Goal: Download file/media: Download file/media

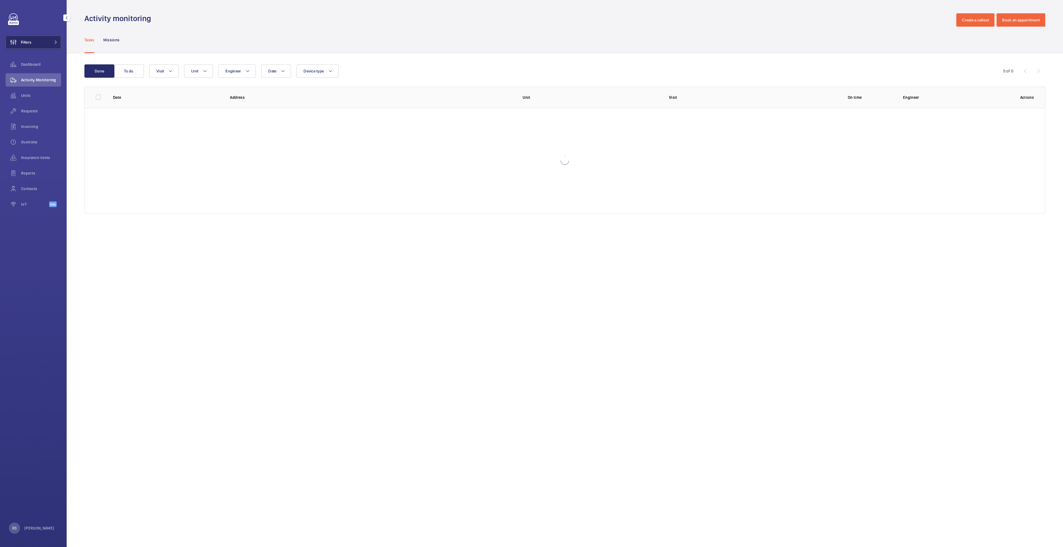
click at [56, 42] on mat-icon at bounding box center [55, 42] width 3 height 3
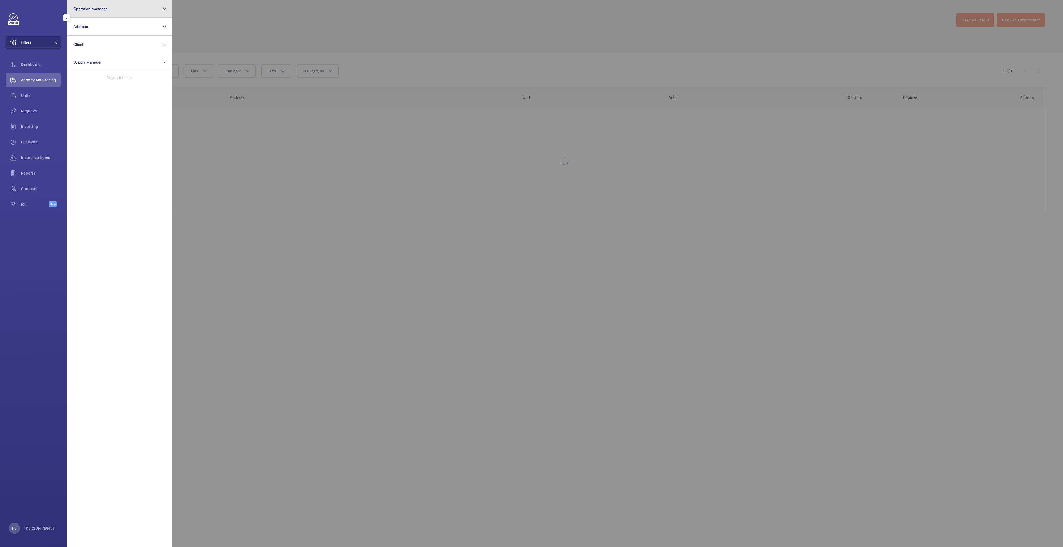
click at [102, 11] on button "Operation manager" at bounding box center [119, 9] width 105 height 18
click at [94, 60] on span "[PERSON_NAME]" at bounding box center [120, 58] width 76 height 6
click at [81, 60] on input "[PERSON_NAME]" at bounding box center [74, 57] width 11 height 11
checkbox input "true"
click at [244, 41] on div at bounding box center [703, 273] width 1063 height 547
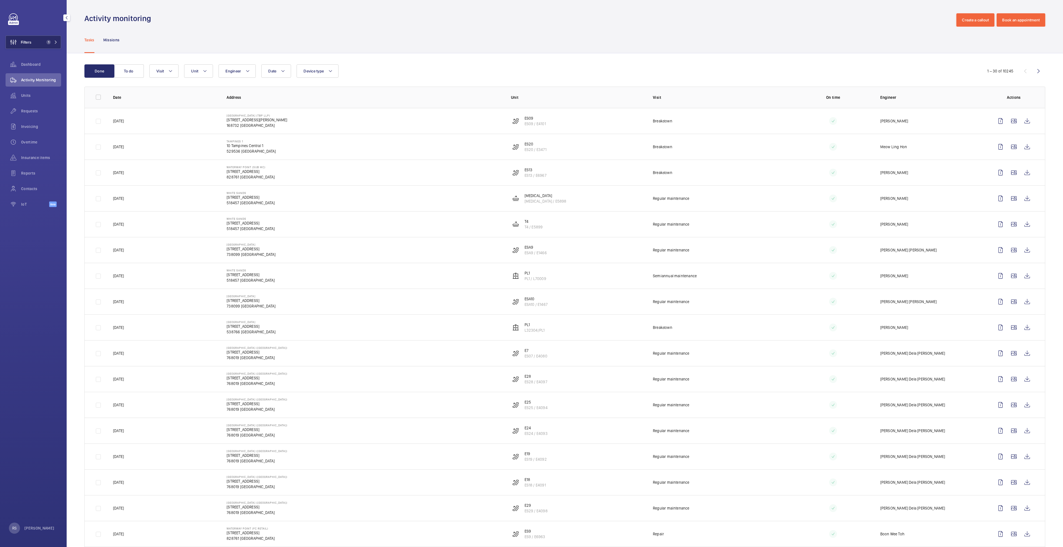
click at [58, 45] on button "Filters 1" at bounding box center [34, 42] width 56 height 13
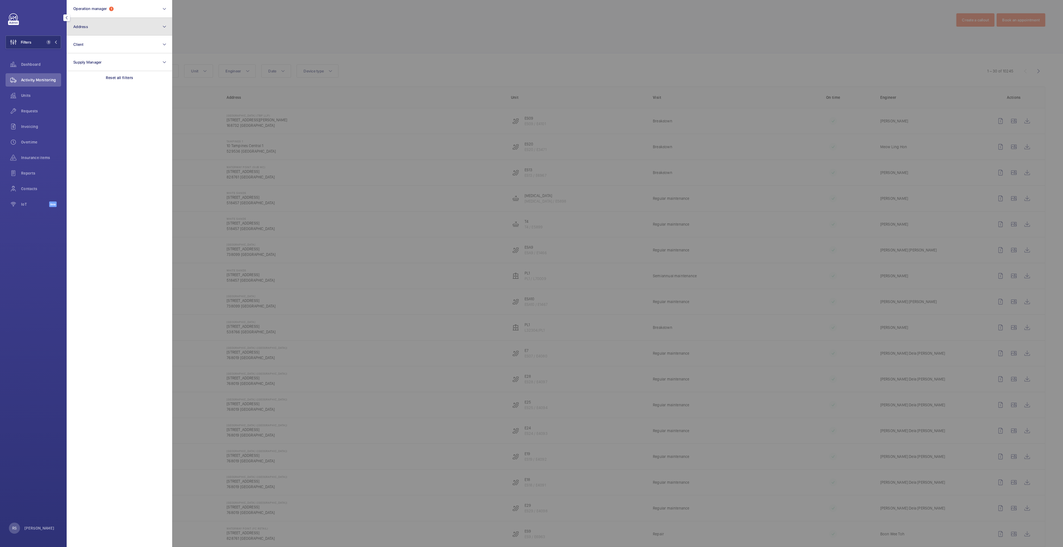
click at [111, 31] on button "Address" at bounding box center [119, 27] width 105 height 18
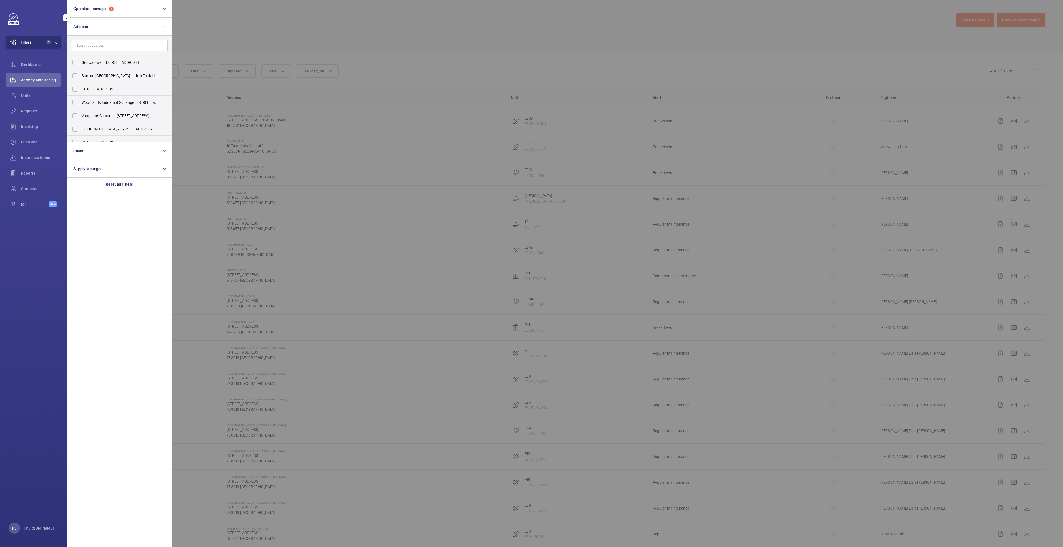
click at [126, 45] on input "text" at bounding box center [119, 46] width 97 height 12
type input "white sa"
click at [121, 61] on span "White Sa nds - [STREET_ADDRESS]" at bounding box center [120, 63] width 76 height 6
click at [81, 61] on input "White Sa nds - [STREET_ADDRESS]" at bounding box center [74, 62] width 11 height 11
checkbox input "true"
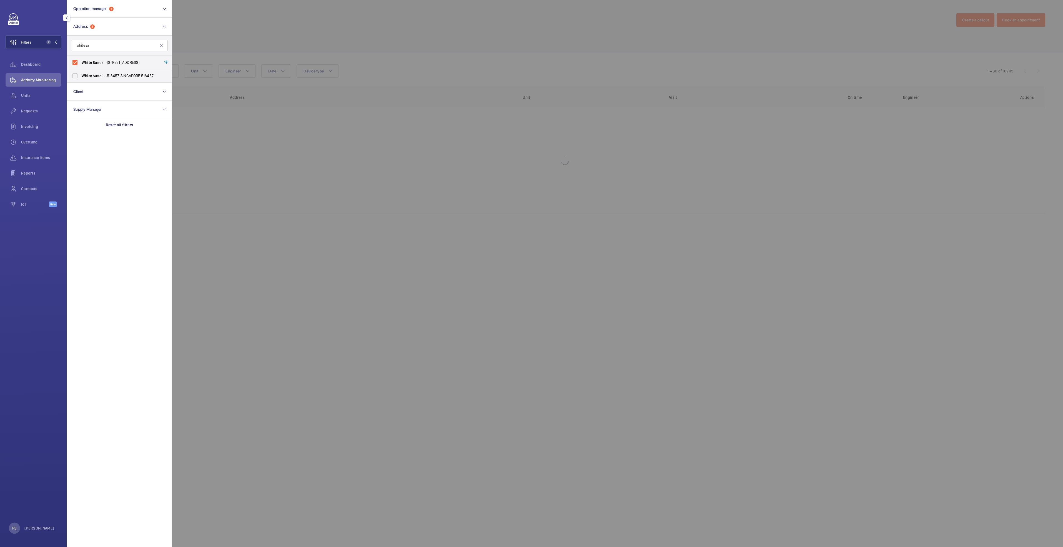
click at [254, 25] on div at bounding box center [703, 273] width 1063 height 547
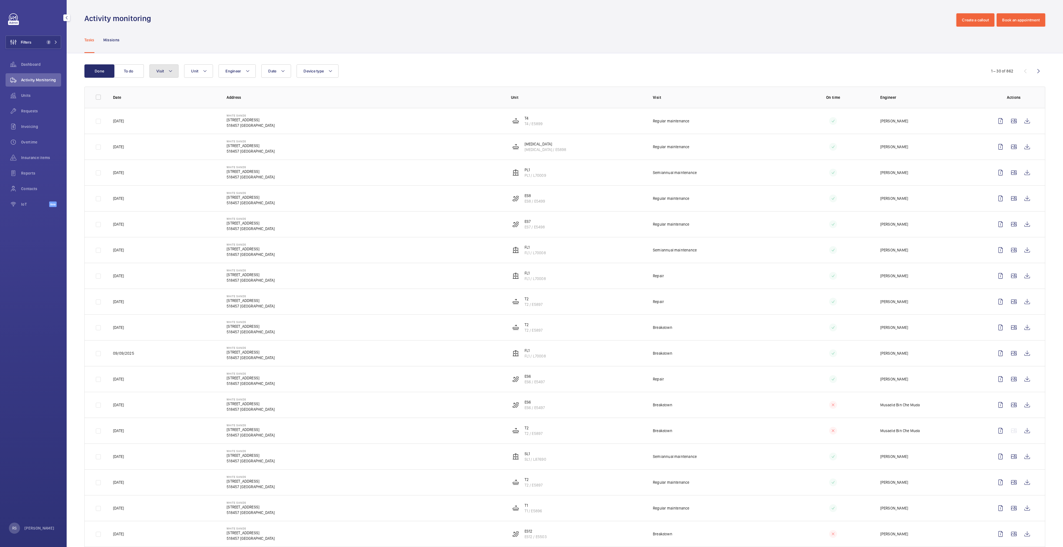
click at [172, 71] on mat-icon at bounding box center [170, 71] width 4 height 7
click at [175, 146] on span "Repair" at bounding box center [202, 146] width 76 height 6
click at [163, 146] on input "Repair" at bounding box center [157, 145] width 11 height 11
checkbox input "true"
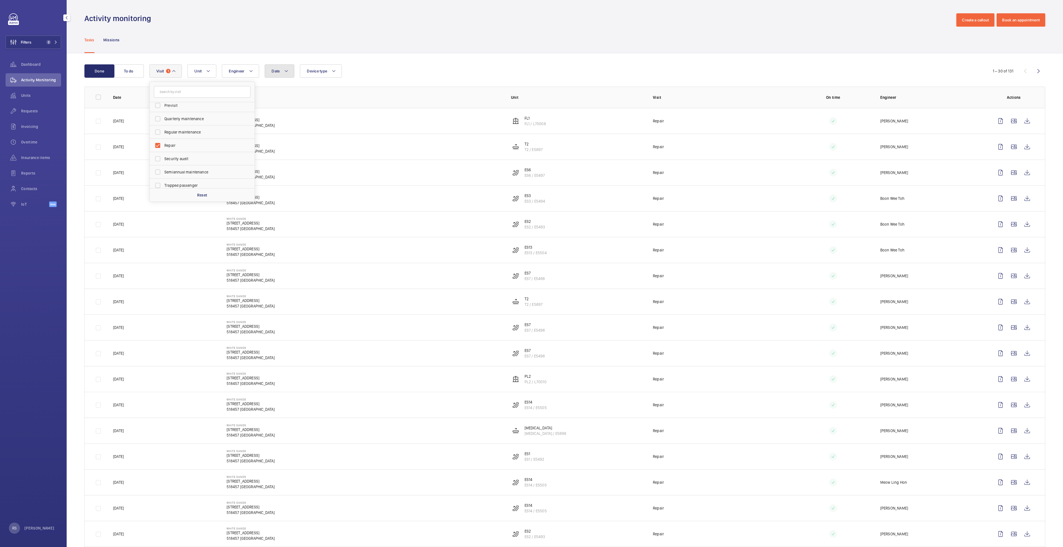
click at [290, 71] on button "Date" at bounding box center [280, 70] width 30 height 13
click at [280, 114] on mat-icon at bounding box center [279, 111] width 7 height 7
click at [320, 137] on span "1" at bounding box center [321, 135] width 11 height 11
type input "[DATE]"
click at [343, 185] on span "31" at bounding box center [345, 183] width 11 height 11
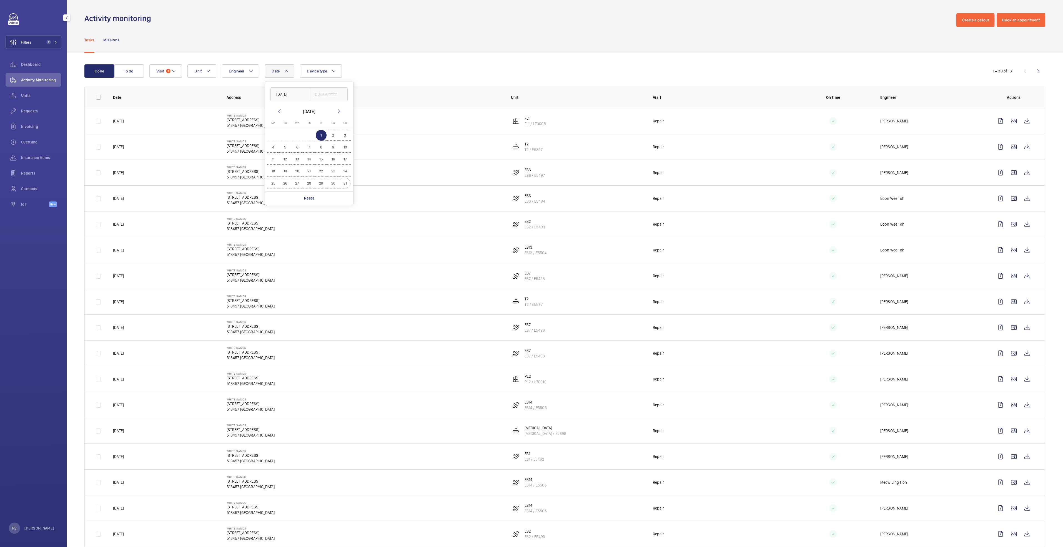
type input "[DATE]"
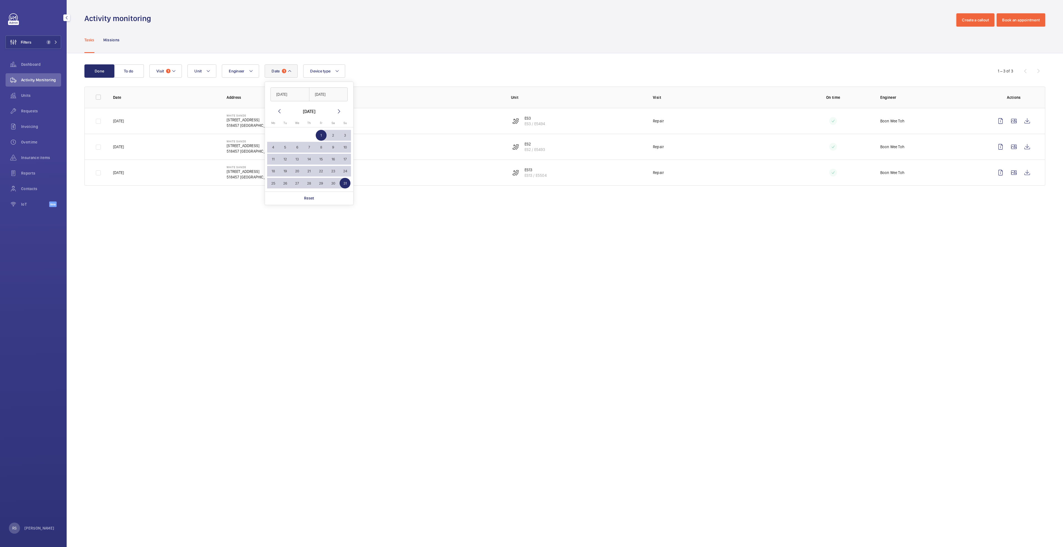
click at [505, 53] on div "Done To do Date 1 01/08/2025 31/08/2025 August 2025 Monday Mo Tuesday Tu Wednes…" at bounding box center [565, 126] width 996 height 146
click at [1026, 121] on wm-front-icon-button at bounding box center [1026, 120] width 13 height 13
click at [1028, 143] on wm-front-icon-button at bounding box center [1026, 146] width 13 height 13
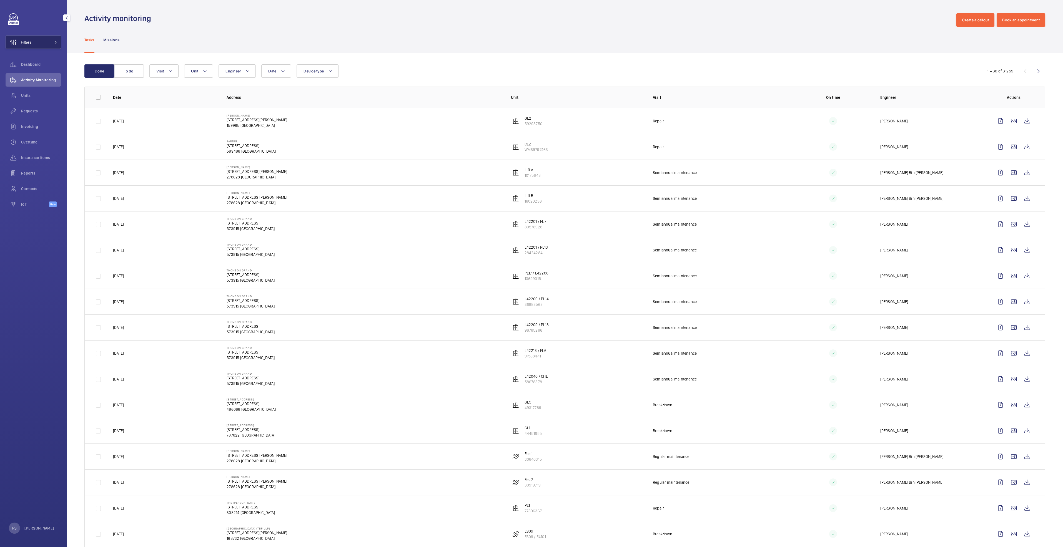
click at [57, 44] on button "Filters" at bounding box center [34, 42] width 56 height 13
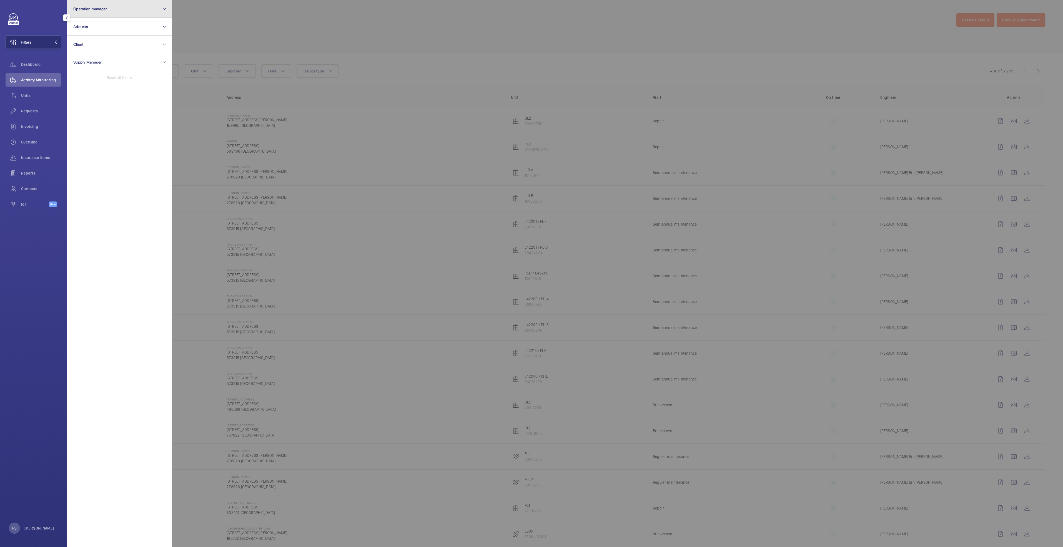
click at [112, 3] on button "Operation manager" at bounding box center [119, 9] width 105 height 18
click at [111, 57] on span "[PERSON_NAME]" at bounding box center [120, 58] width 76 height 6
click at [81, 57] on input "[PERSON_NAME]" at bounding box center [74, 57] width 11 height 11
checkbox input "true"
click at [206, 22] on div at bounding box center [703, 273] width 1063 height 547
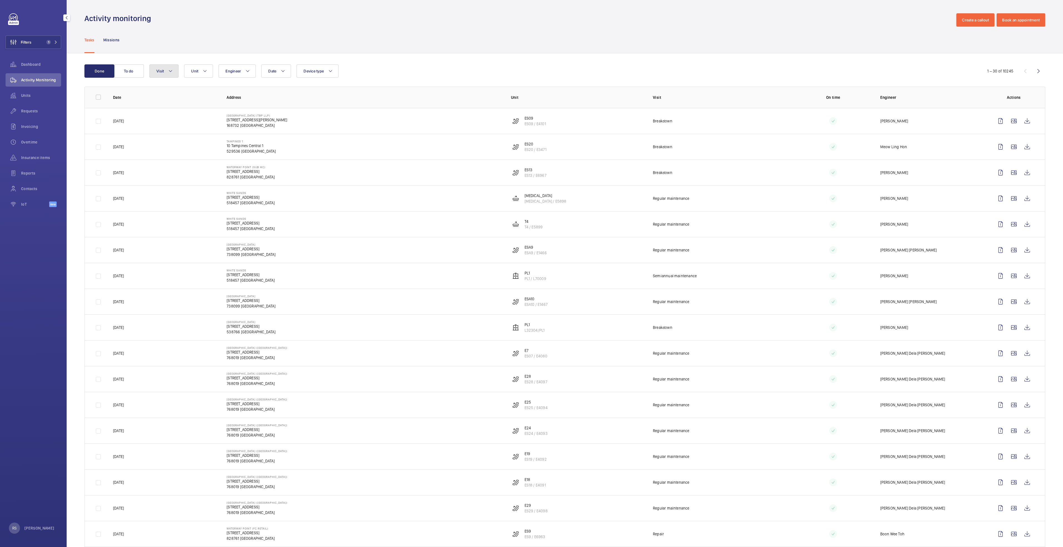
click at [168, 69] on button "Visit" at bounding box center [163, 70] width 29 height 13
click at [184, 149] on label "Repair" at bounding box center [198, 145] width 97 height 13
click at [163, 149] on input "Repair" at bounding box center [157, 145] width 11 height 11
checkbox input "true"
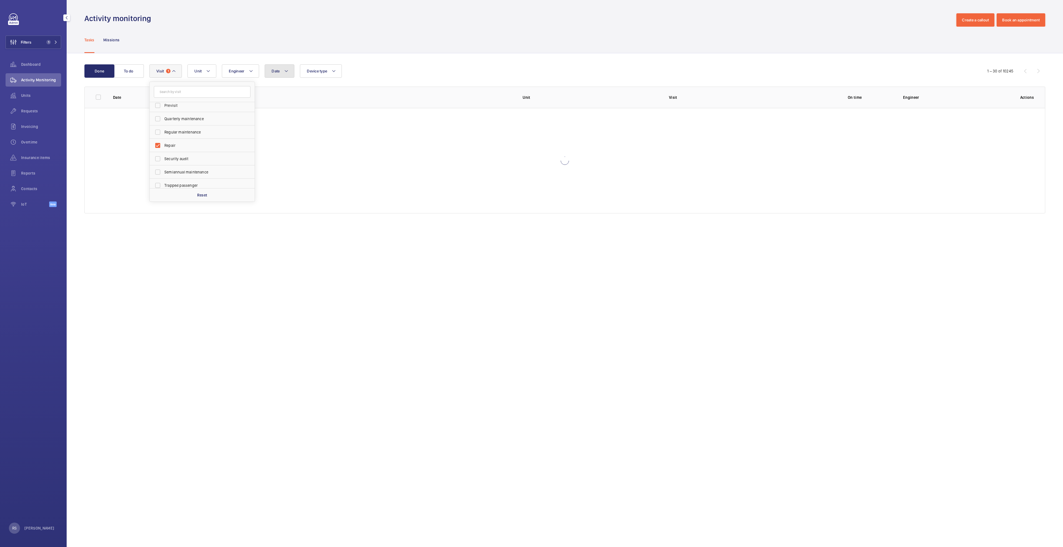
click at [282, 71] on button "Date" at bounding box center [280, 70] width 30 height 13
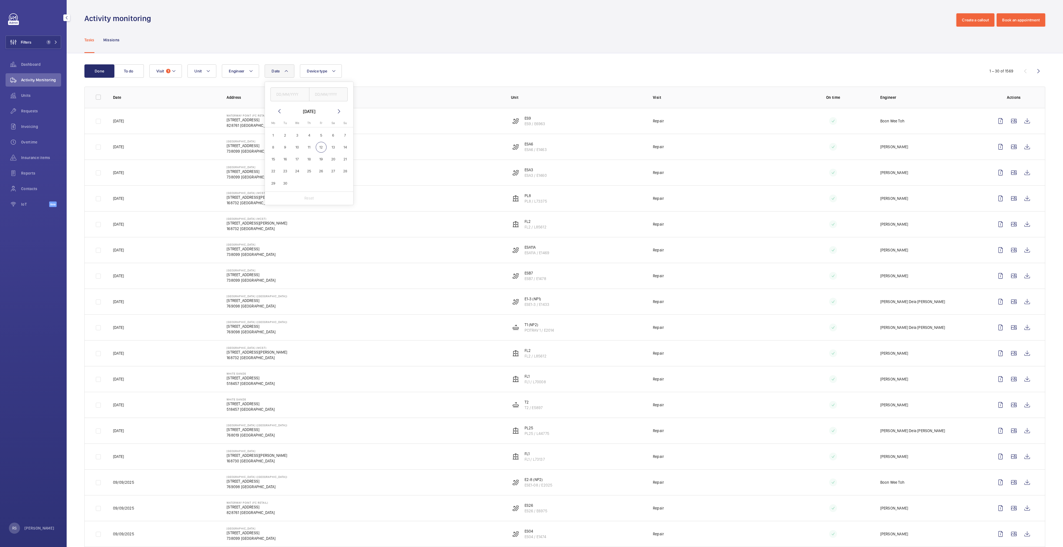
click at [281, 109] on mat-icon at bounding box center [279, 111] width 7 height 7
click at [321, 137] on span "1" at bounding box center [321, 135] width 11 height 11
type input "[DATE]"
click at [344, 184] on span "31" at bounding box center [345, 183] width 11 height 11
type input "[DATE]"
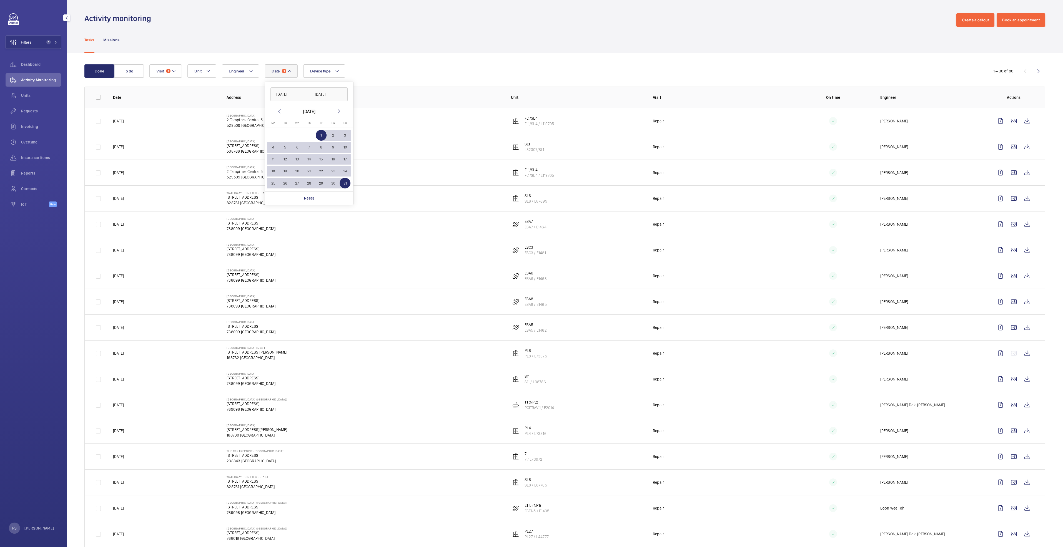
click at [494, 42] on div "Tasks Missions" at bounding box center [564, 40] width 961 height 26
click at [54, 43] on span "1" at bounding box center [50, 42] width 13 height 4
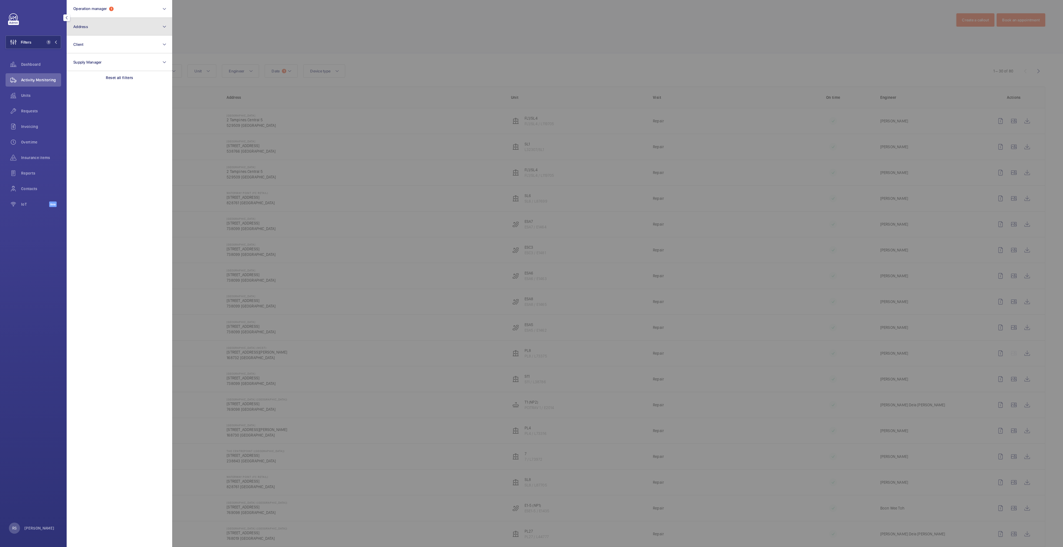
click at [119, 27] on button "Address" at bounding box center [119, 27] width 105 height 18
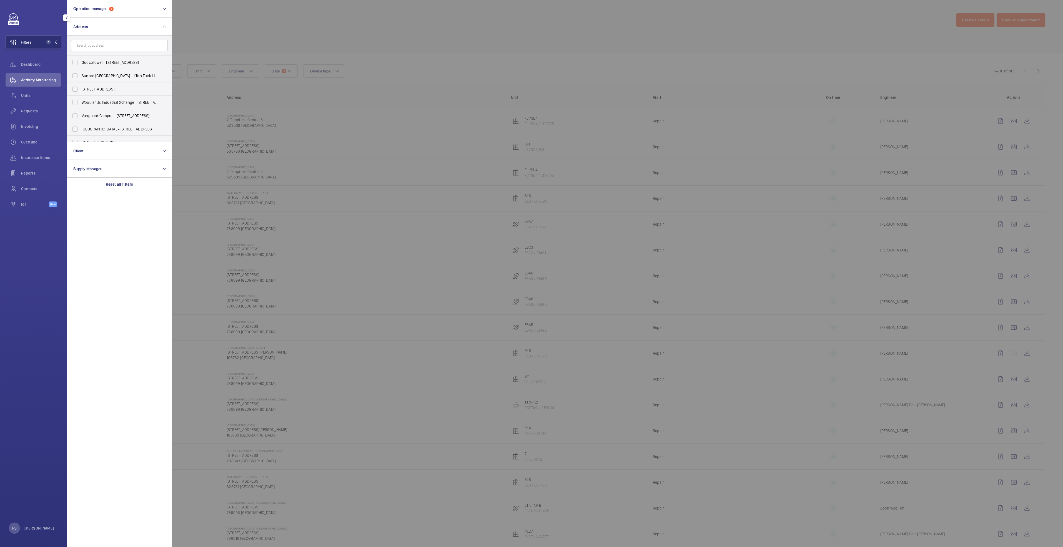
click at [103, 49] on input "text" at bounding box center [119, 46] width 97 height 12
type input "white sa"
click at [155, 62] on span "White Sa nds - [STREET_ADDRESS]" at bounding box center [120, 63] width 76 height 6
click at [81, 62] on input "White Sa nds - [STREET_ADDRESS]" at bounding box center [74, 62] width 11 height 11
checkbox input "true"
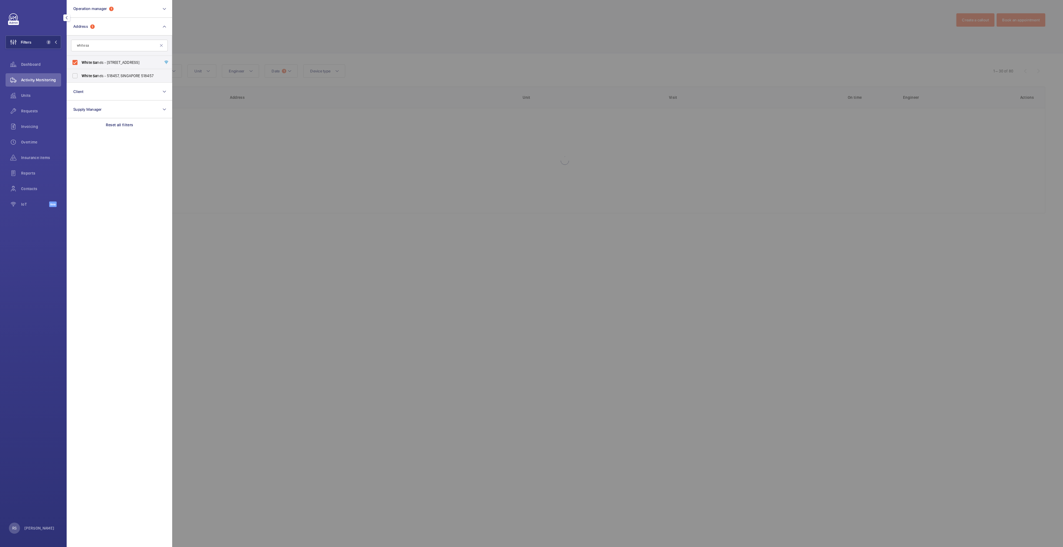
click at [264, 23] on div at bounding box center [703, 273] width 1063 height 547
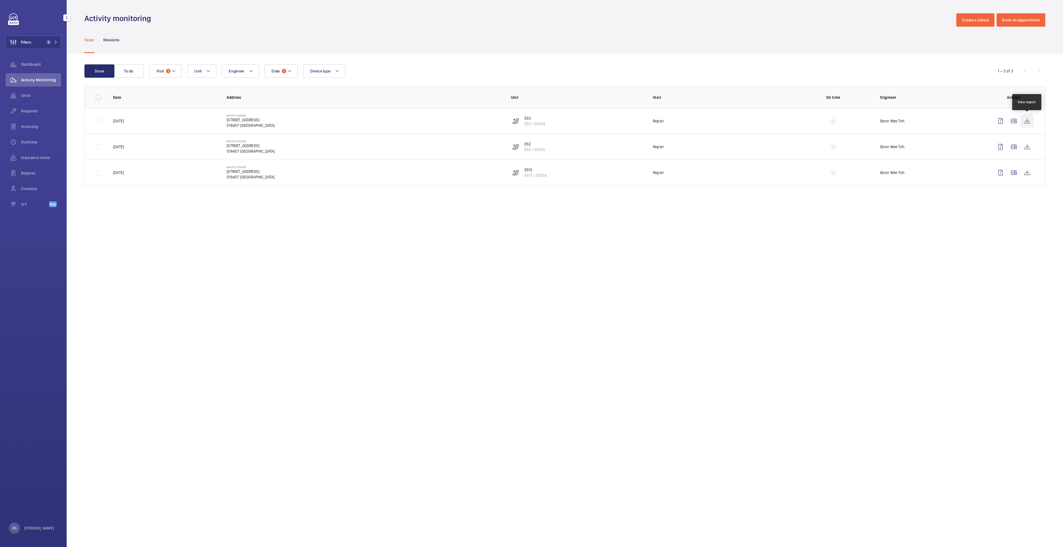
click at [1030, 119] on wm-front-icon-button at bounding box center [1026, 120] width 13 height 13
click at [1028, 171] on wm-front-icon-button at bounding box center [1026, 172] width 13 height 13
